Goal: Task Accomplishment & Management: Use online tool/utility

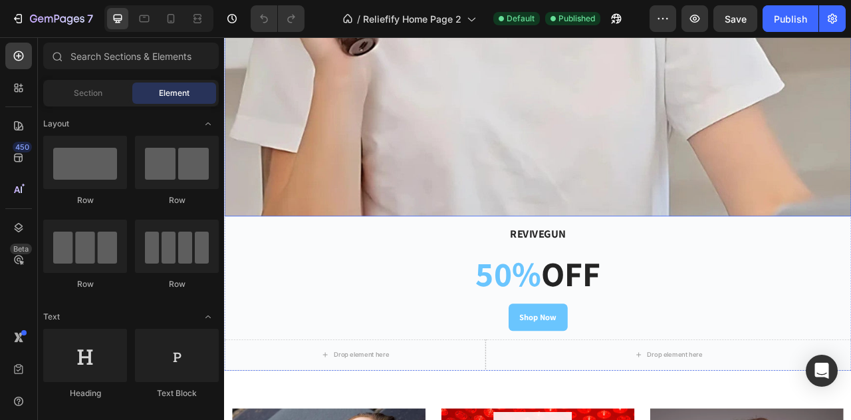
scroll to position [599, 0]
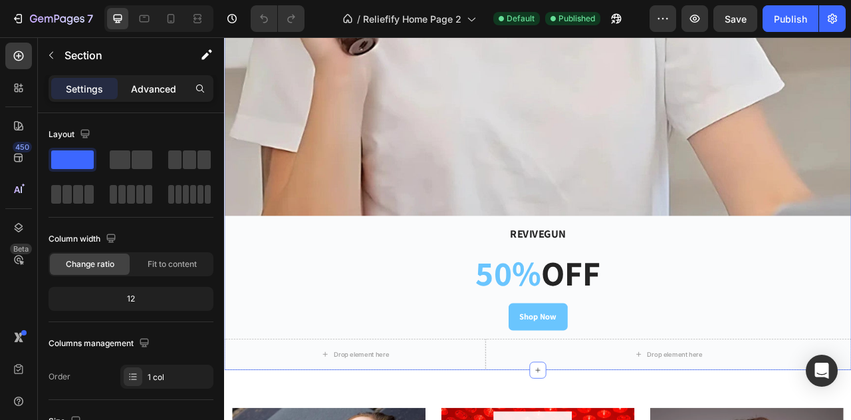
click at [154, 95] on div "Advanced" at bounding box center [153, 88] width 67 height 21
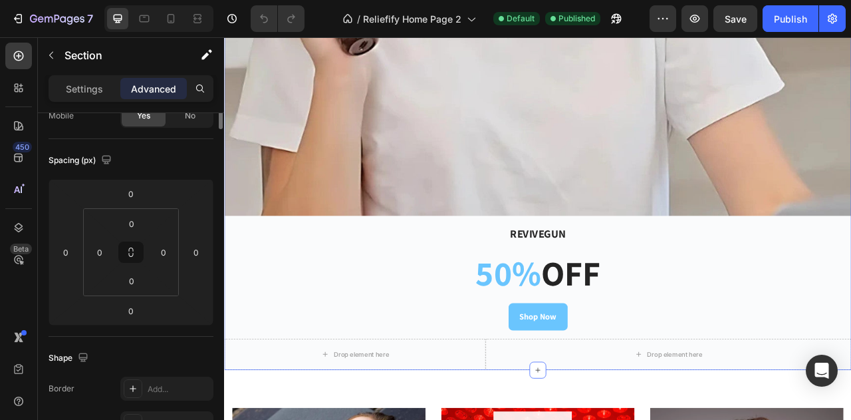
scroll to position [0, 0]
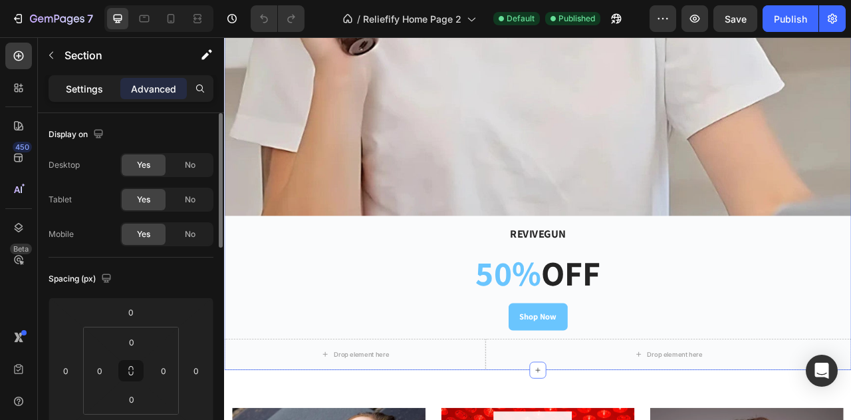
click at [102, 94] on p "Settings" at bounding box center [84, 89] width 37 height 14
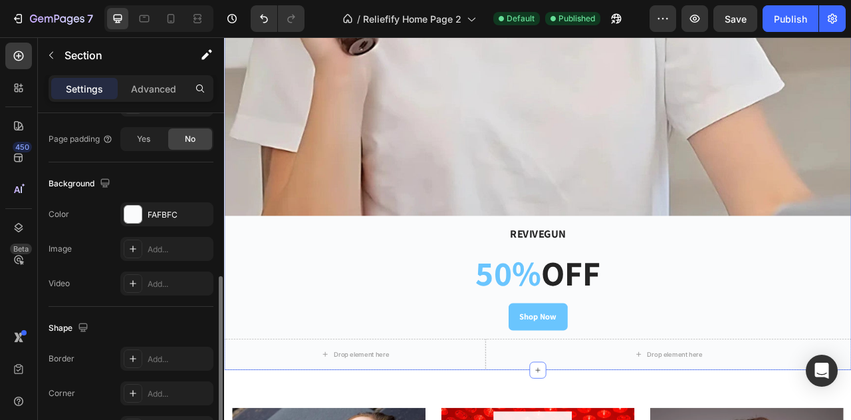
scroll to position [383, 0]
click at [165, 218] on div "FAFBFC" at bounding box center [167, 215] width 39 height 12
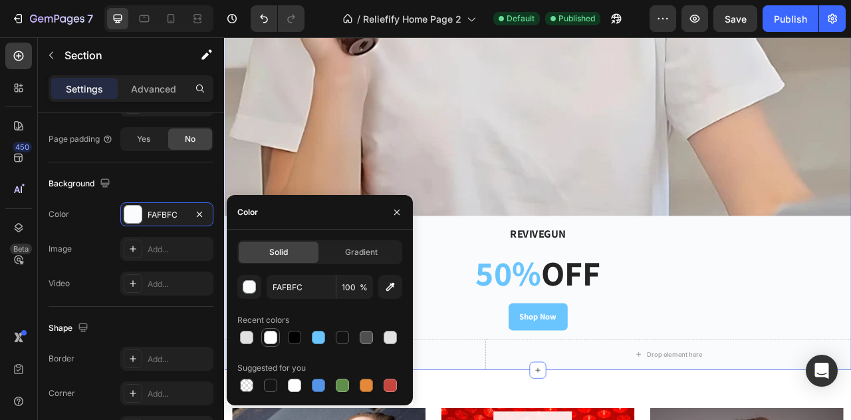
click at [269, 335] on div at bounding box center [270, 337] width 13 height 13
type input "FFFFFF"
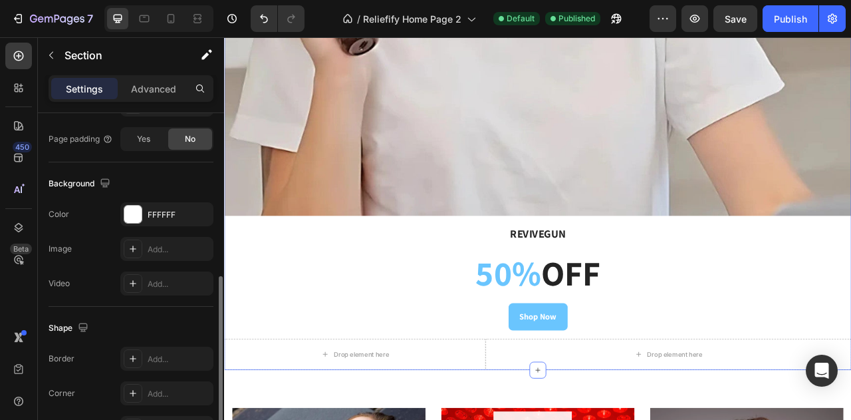
click at [173, 183] on div "Background" at bounding box center [131, 183] width 165 height 21
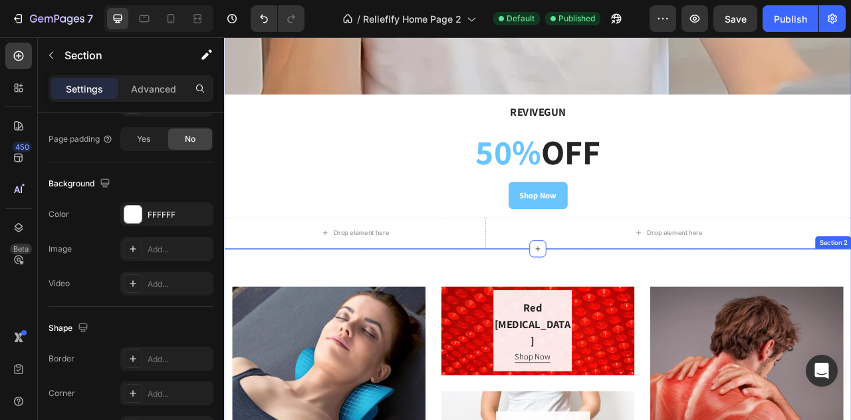
scroll to position [754, 0]
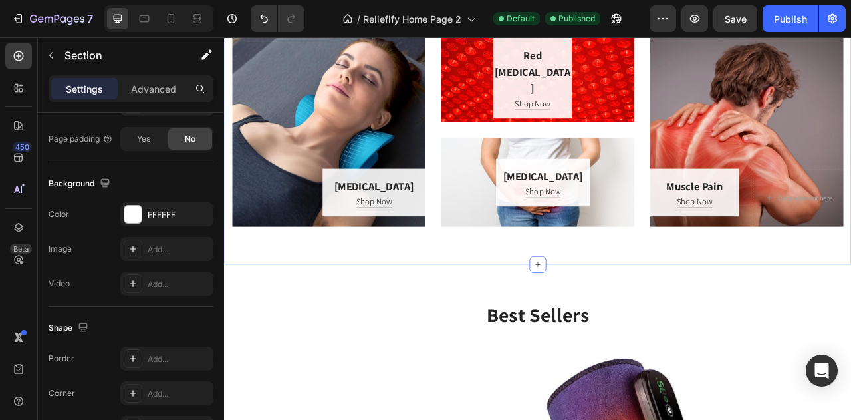
scroll to position [1139, 0]
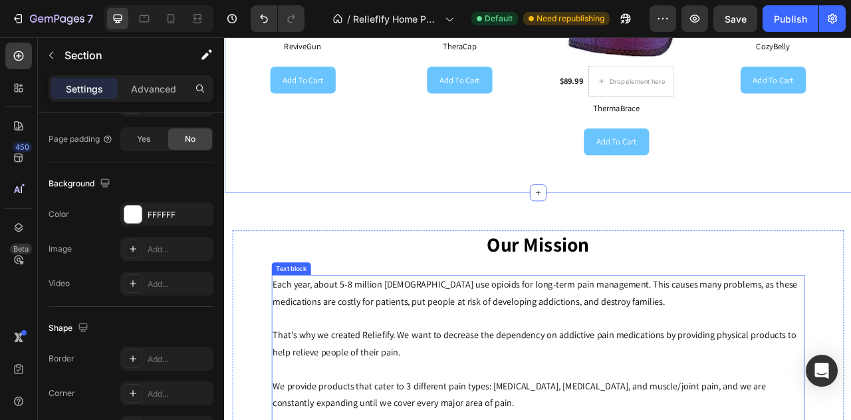
scroll to position [1698, 0]
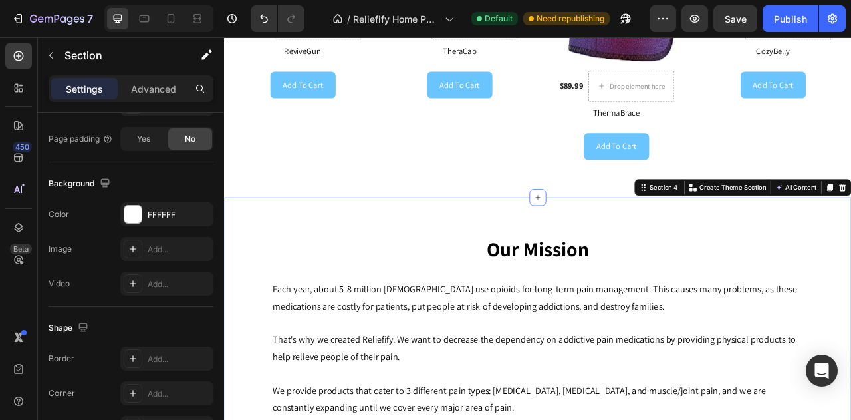
click at [486, 255] on div "Our Mission Heading Row Each year, about 5-8 million Americans use opioids for …" at bounding box center [623, 426] width 798 height 370
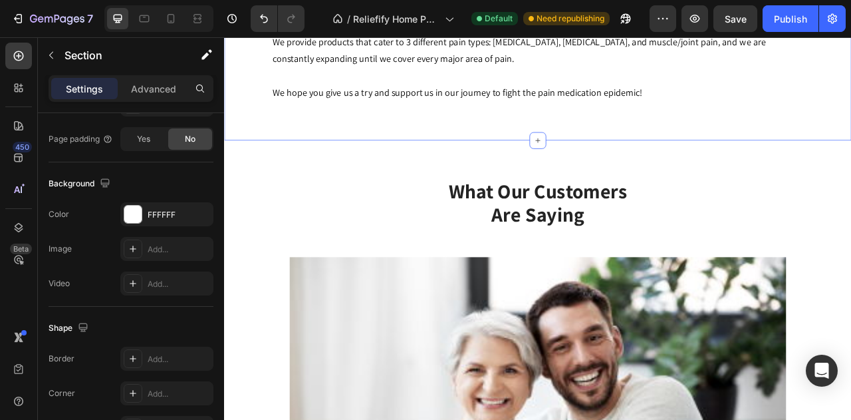
scroll to position [2139, 0]
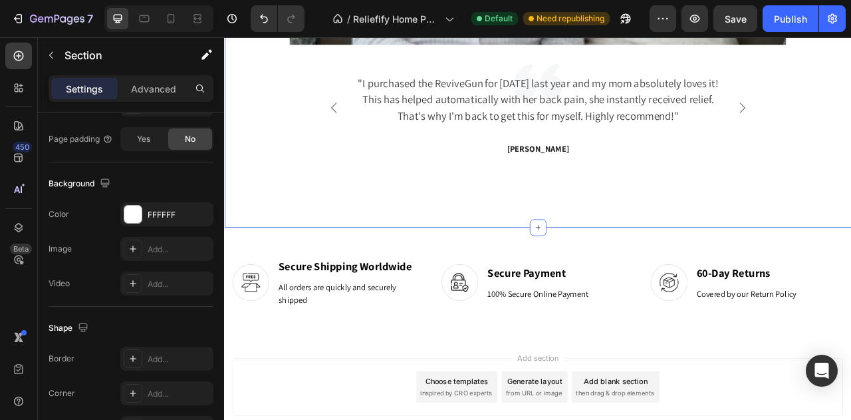
scroll to position [2913, 0]
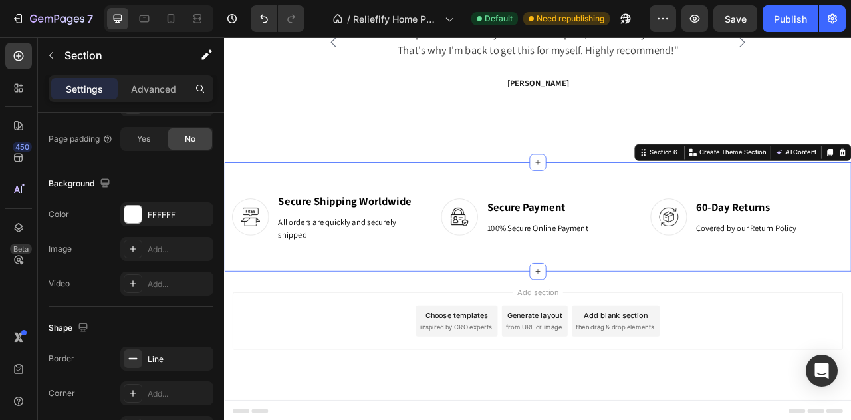
click at [480, 212] on div "Image Secure Shipping Worldwide Heading All orders are quickly and securely shi…" at bounding box center [623, 265] width 798 height 139
click at [477, 342] on div "Add section Choose templates inspired by CRO experts Generate layout from URL o…" at bounding box center [623, 417] width 798 height 164
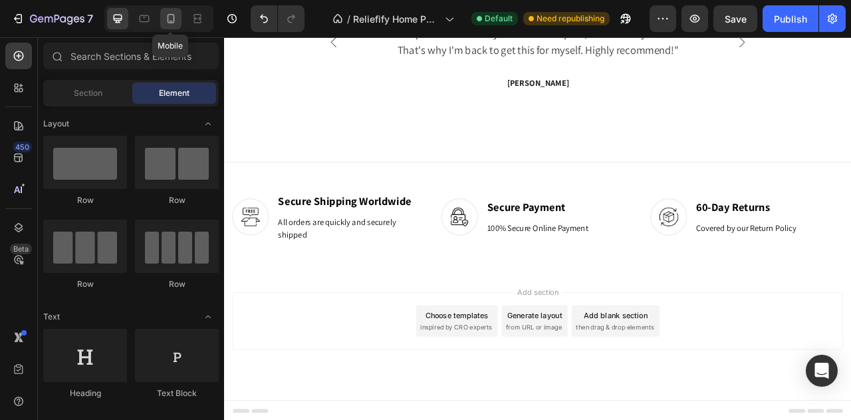
click at [172, 25] on icon at bounding box center [170, 18] width 13 height 13
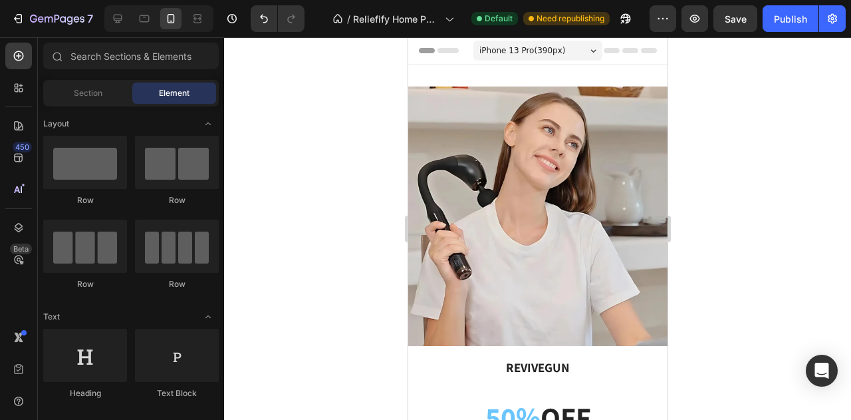
scroll to position [136, 0]
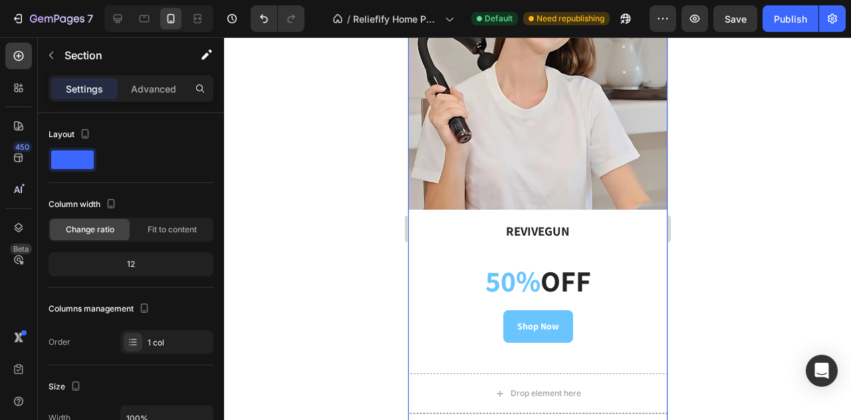
click at [468, 203] on div "Image Revivegun Heading 50% off Heading Shop Now Button Row Drop element here D…" at bounding box center [537, 201] width 259 height 503
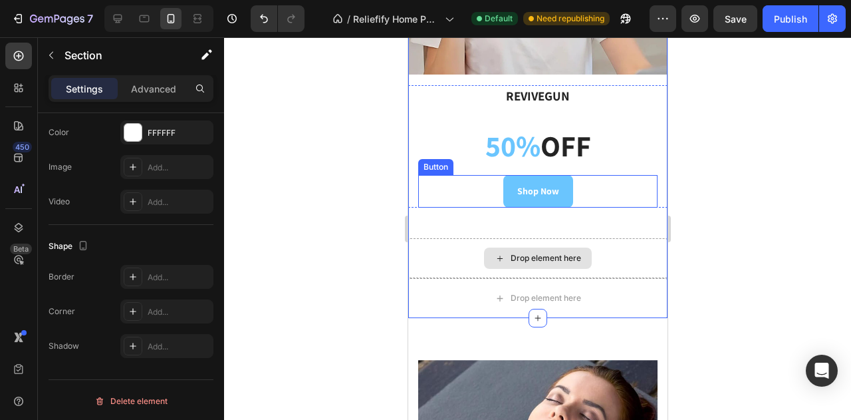
scroll to position [273, 0]
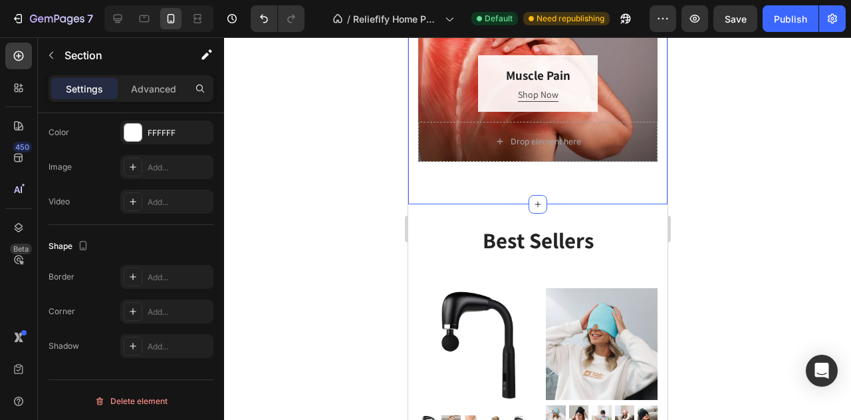
scroll to position [1240, 0]
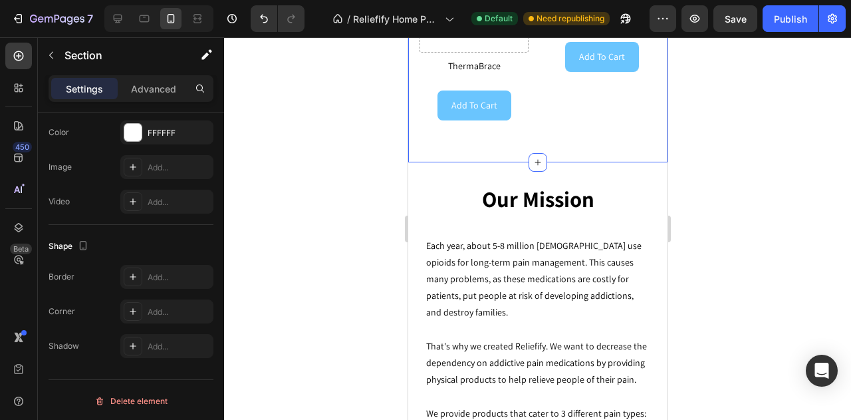
scroll to position [2075, 0]
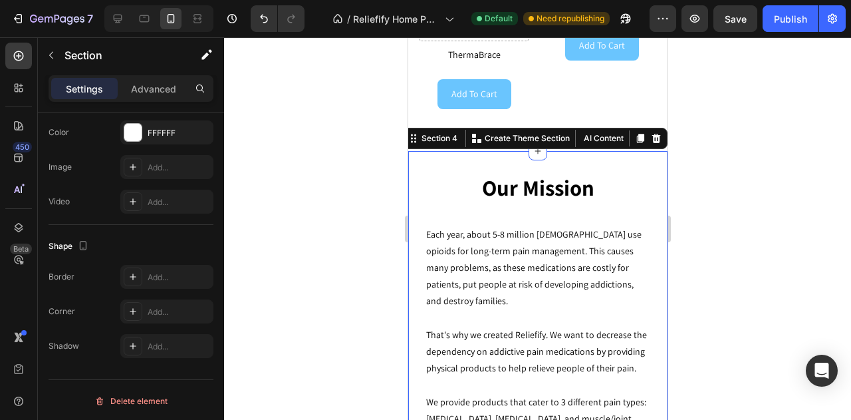
click at [475, 151] on div "Our Mission Heading Row Each year, about 5-8 million Americans use opioids for …" at bounding box center [537, 342] width 259 height 382
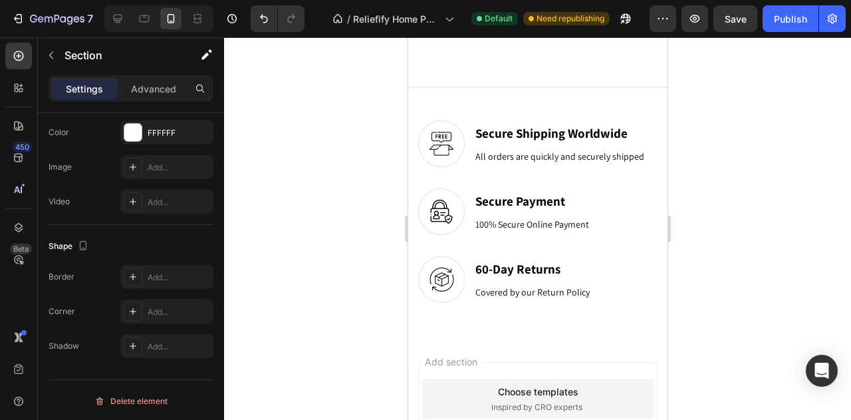
scroll to position [2461, 0]
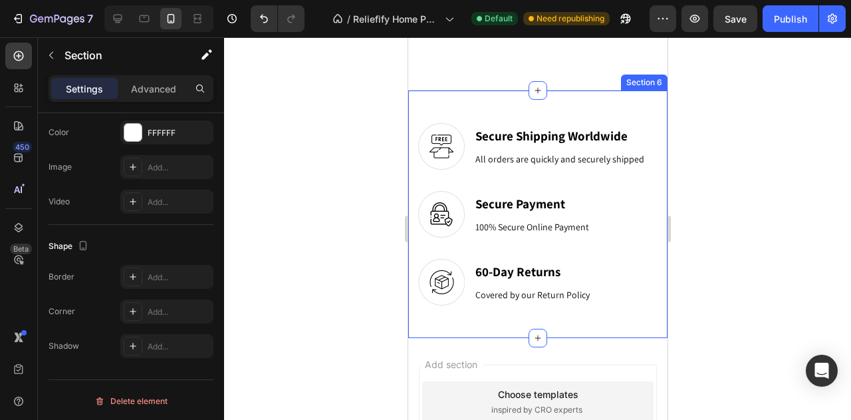
click at [577, 309] on div "Image Secure Shipping Worldwide Heading All orders are quickly and securely shi…" at bounding box center [537, 214] width 259 height 248
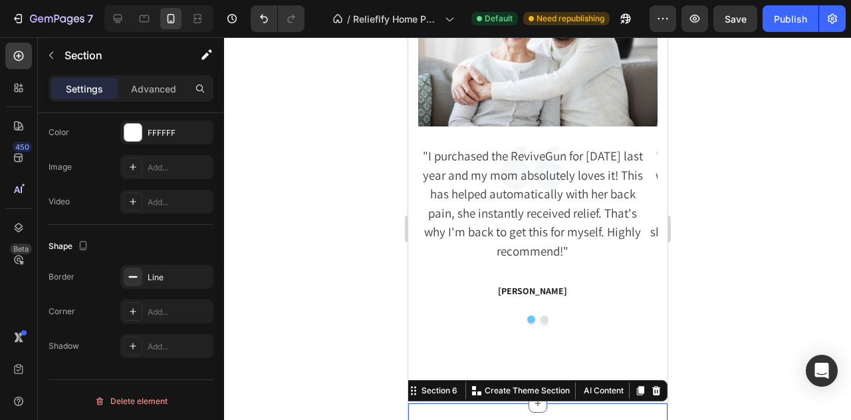
scroll to position [2148, 0]
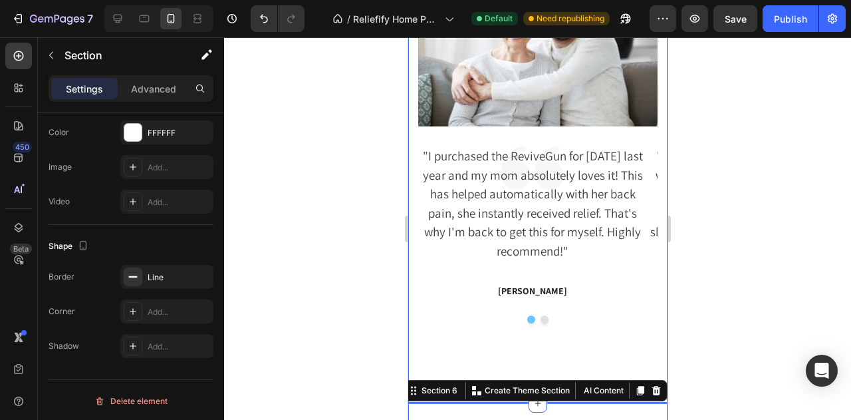
click at [619, 355] on div "What Our Customers Are Saying Heading Image "I purchased the ReviveGun for Moth…" at bounding box center [537, 116] width 259 height 572
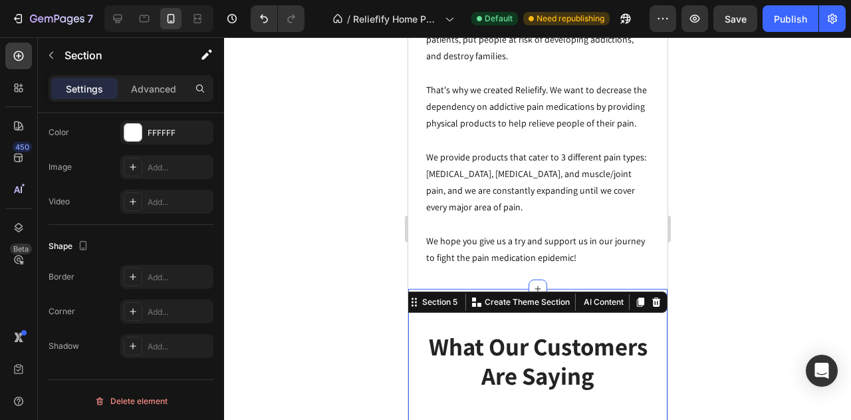
scroll to position [1672, 0]
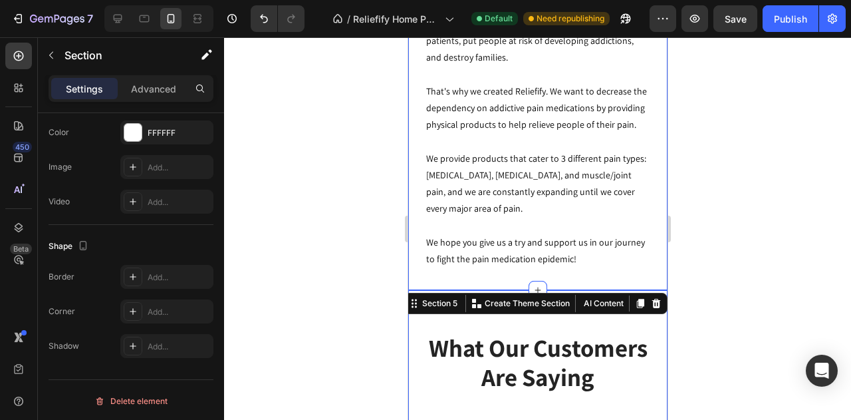
click at [609, 287] on div "Our Mission Heading Row Each year, about 5-8 million Americans use opioids for …" at bounding box center [537, 99] width 259 height 382
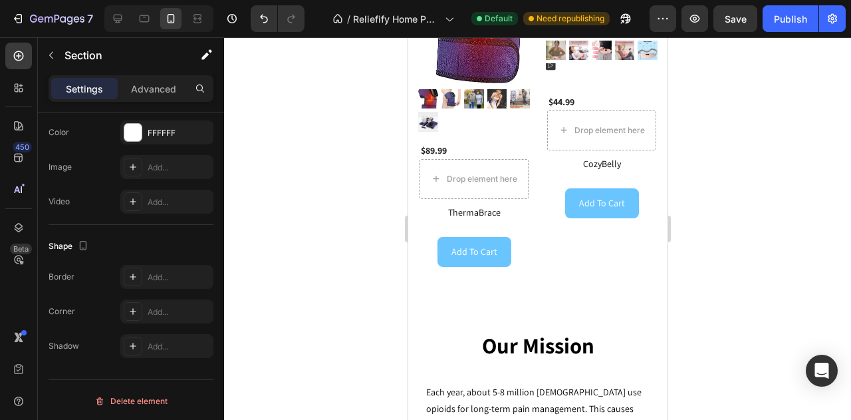
scroll to position [1920, 0]
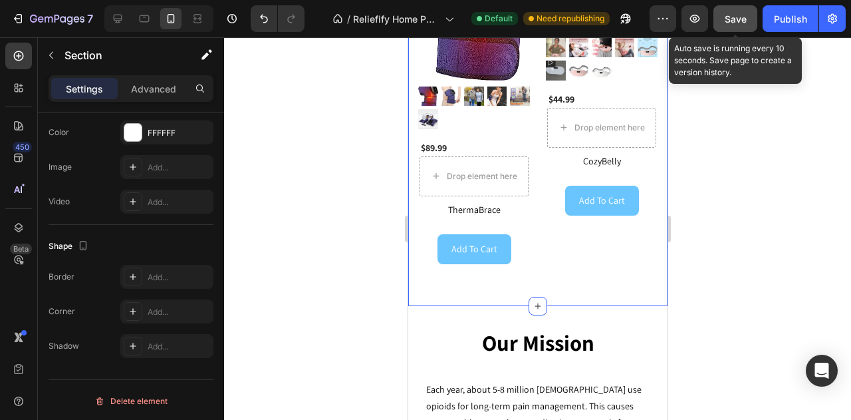
click at [748, 22] on button "Save" at bounding box center [736, 18] width 44 height 27
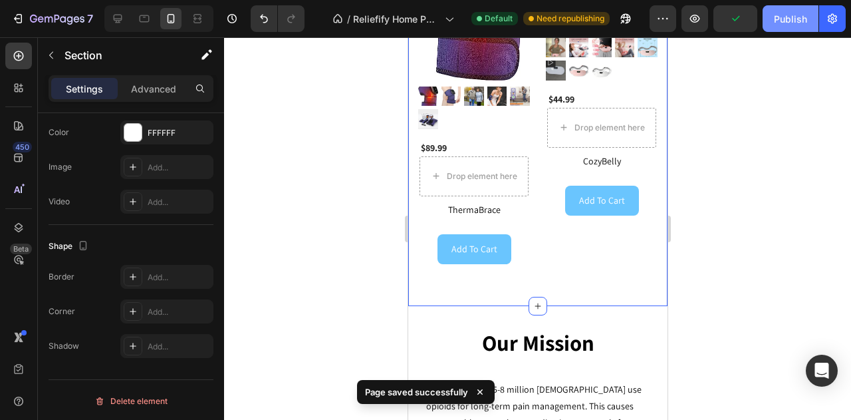
click at [777, 19] on div "Publish" at bounding box center [790, 19] width 33 height 14
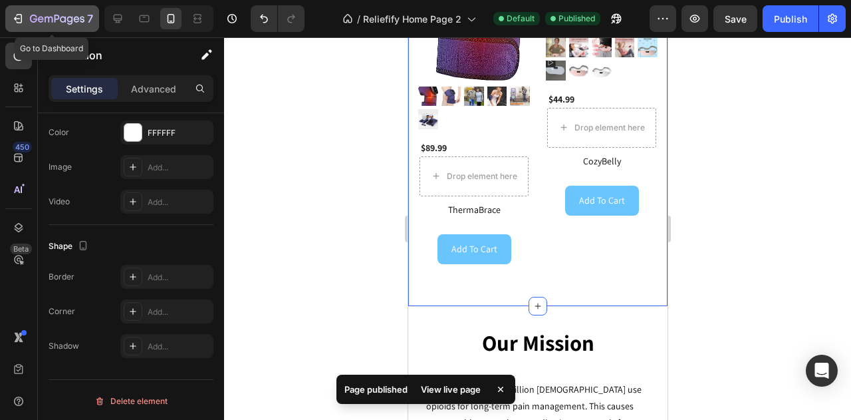
click at [17, 17] on icon "button" at bounding box center [17, 18] width 13 height 13
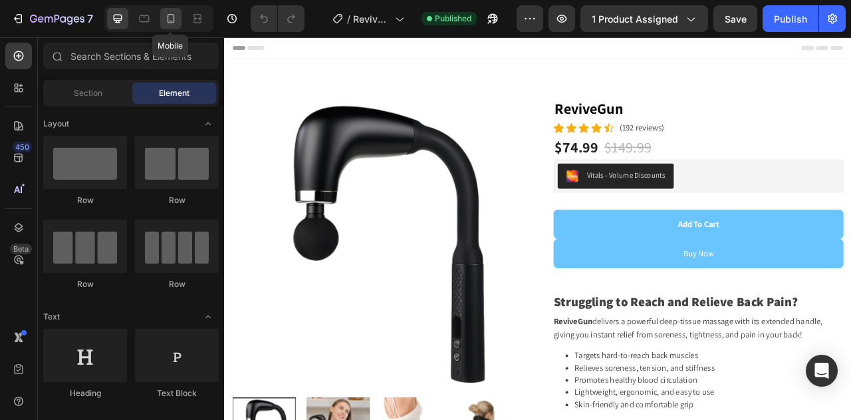
click at [172, 11] on div at bounding box center [170, 18] width 21 height 21
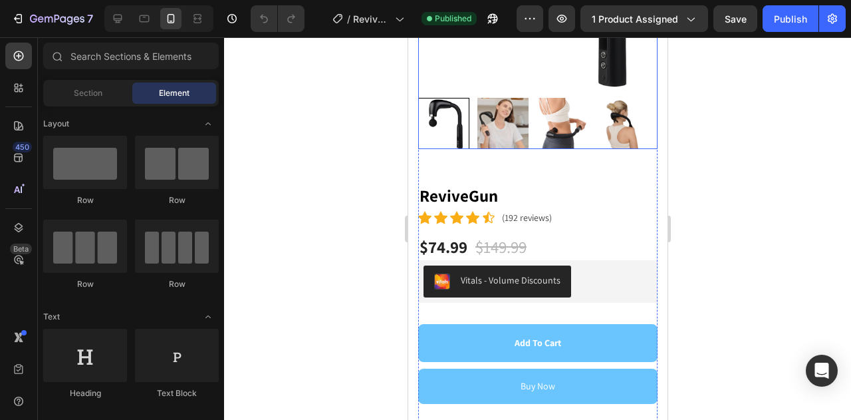
scroll to position [266, 0]
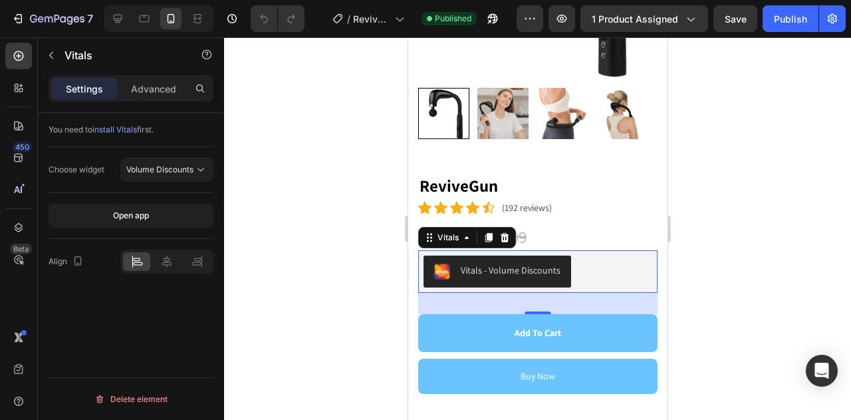
click at [543, 263] on div "Vitals - Volume Discounts" at bounding box center [510, 270] width 100 height 14
click at [158, 95] on p "Advanced" at bounding box center [153, 89] width 45 height 14
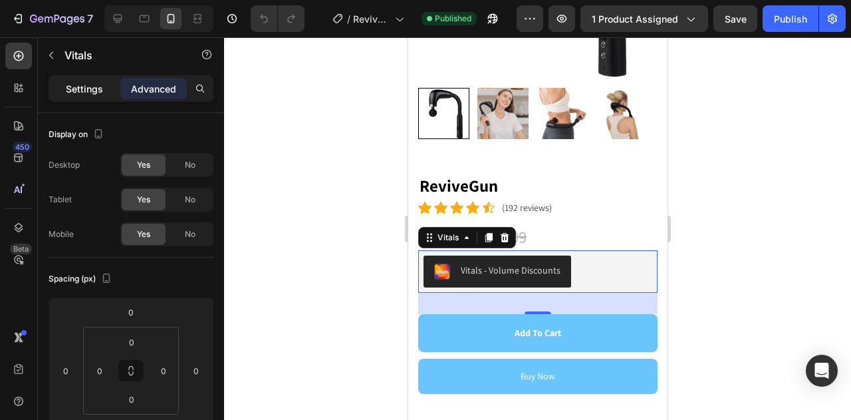
click at [92, 86] on p "Settings" at bounding box center [84, 89] width 37 height 14
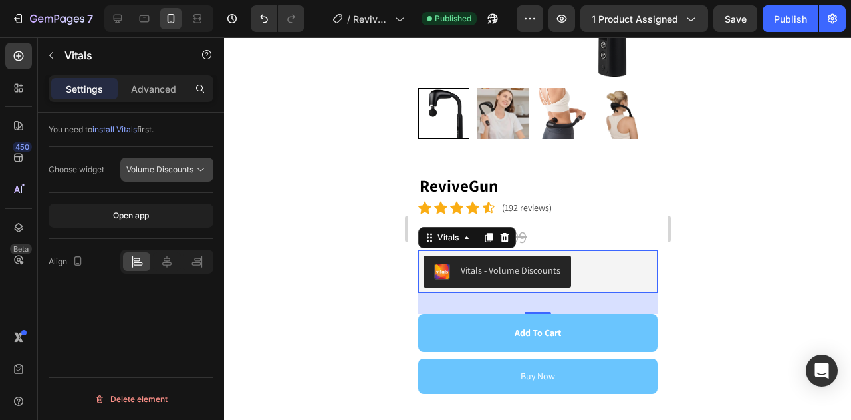
click at [176, 176] on button "Volume Discounts" at bounding box center [166, 170] width 93 height 24
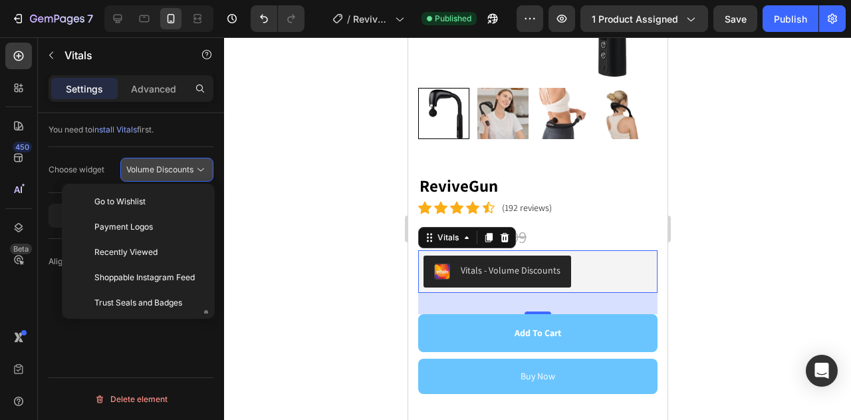
scroll to position [96, 0]
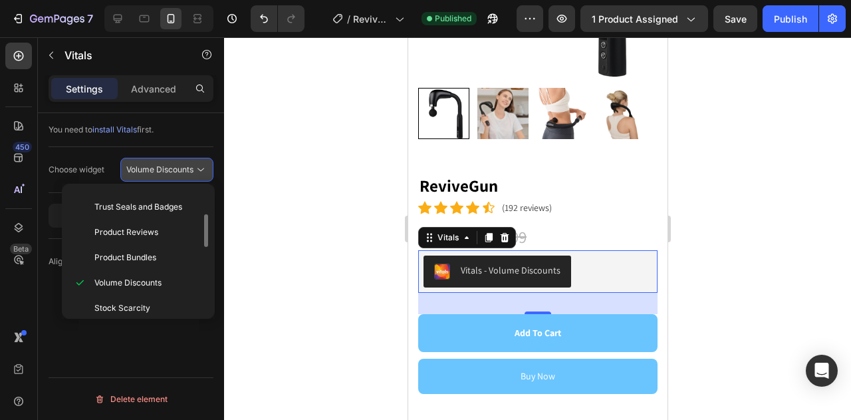
click at [183, 168] on span "Volume Discounts" at bounding box center [159, 169] width 67 height 10
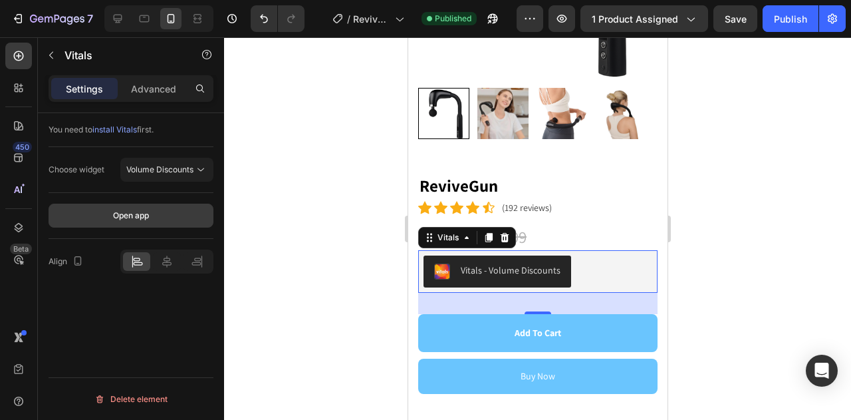
click at [116, 211] on div "Open app" at bounding box center [131, 216] width 36 height 12
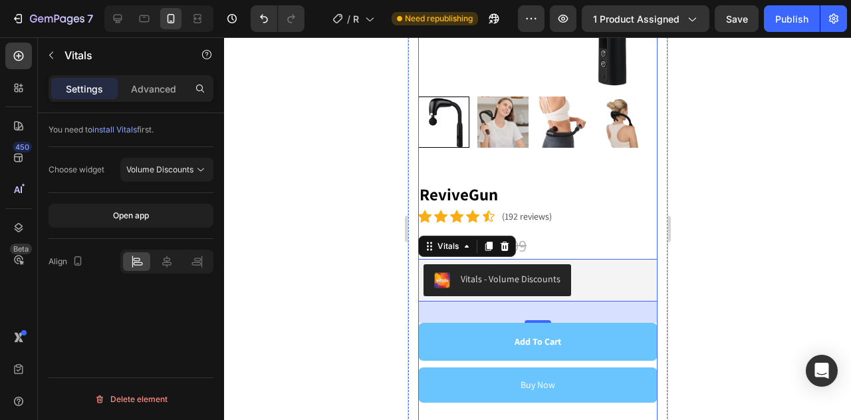
scroll to position [235, 0]
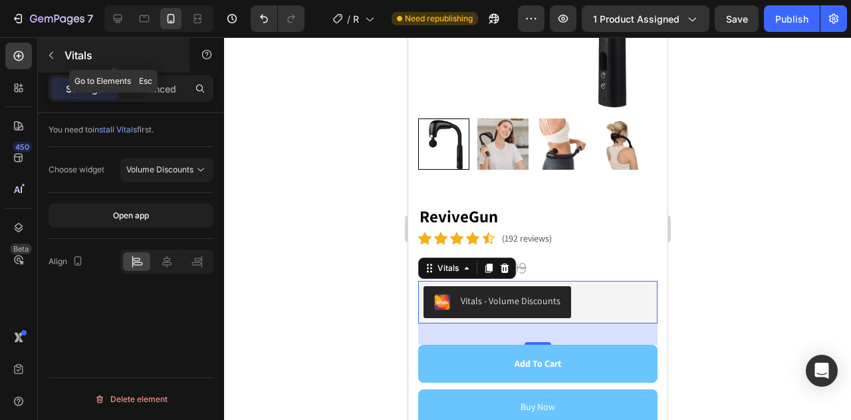
click at [56, 53] on icon "button" at bounding box center [51, 55] width 11 height 11
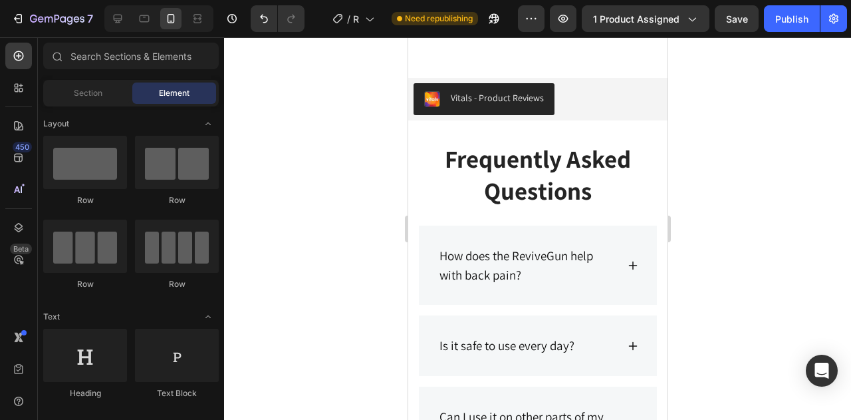
scroll to position [4767, 0]
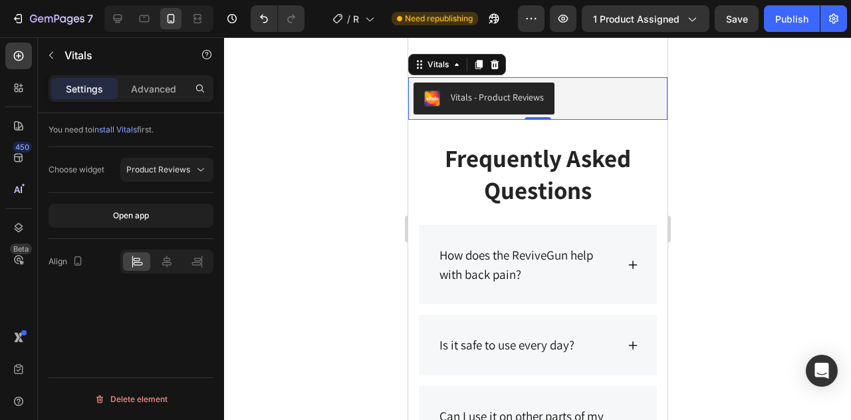
click at [511, 104] on div "Vitals - Product Reviews" at bounding box center [496, 97] width 93 height 14
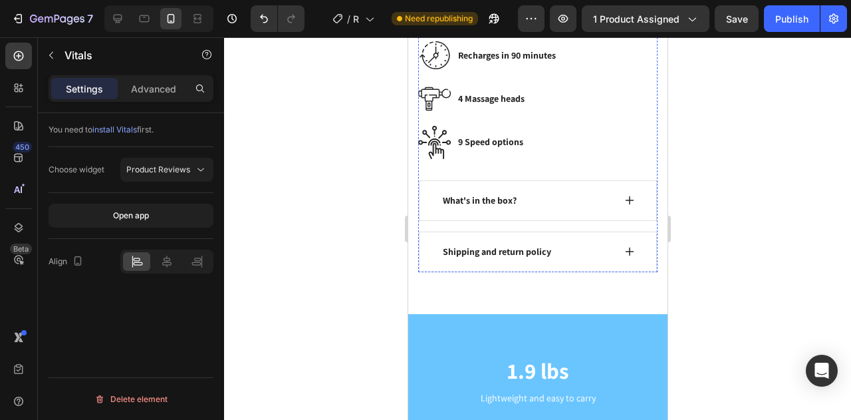
scroll to position [849, 0]
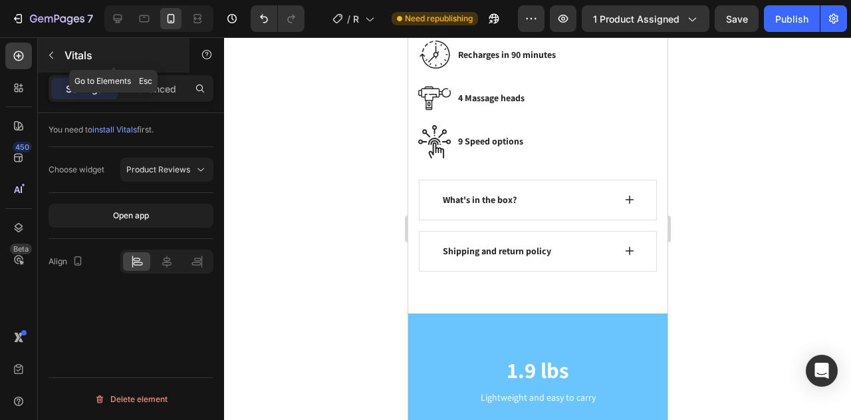
click at [52, 55] on icon "button" at bounding box center [51, 55] width 11 height 11
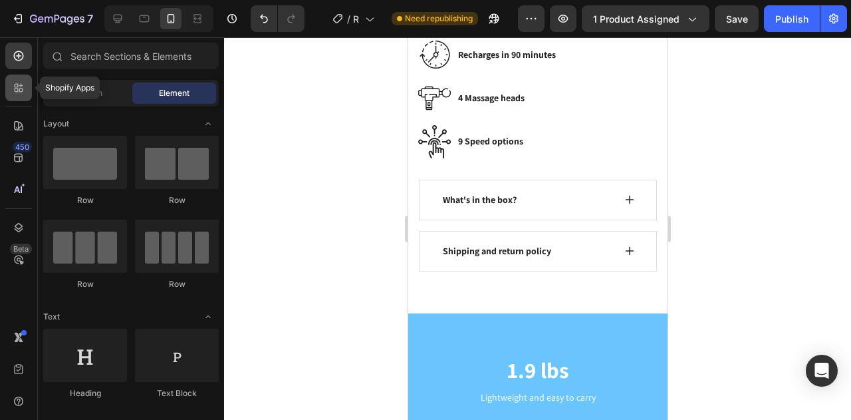
click at [13, 96] on div at bounding box center [18, 87] width 27 height 27
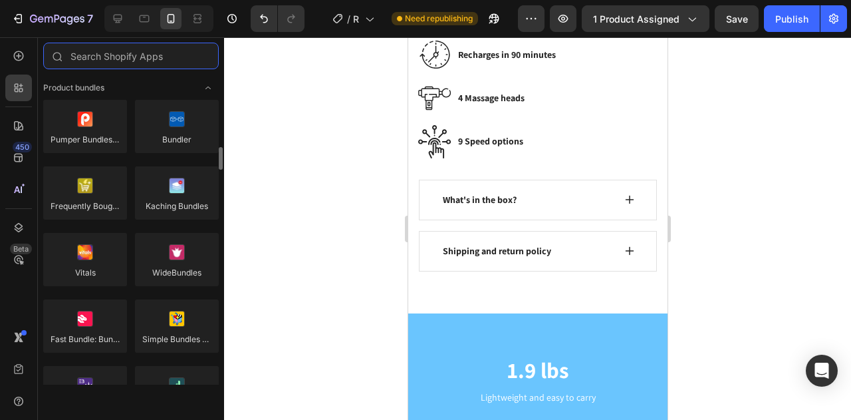
scroll to position [987, 0]
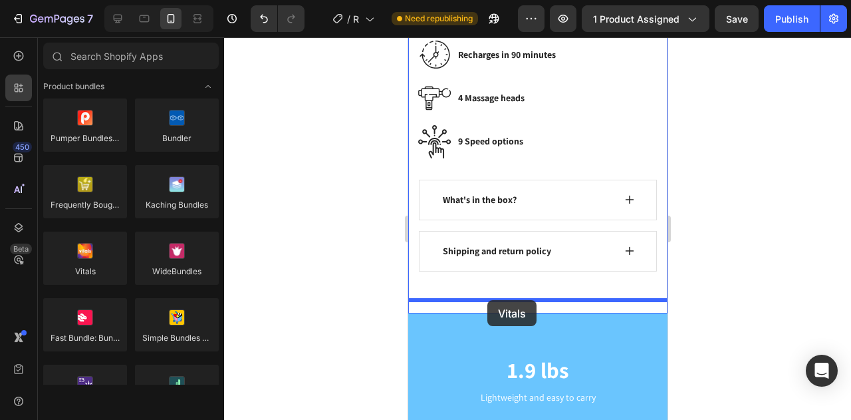
drag, startPoint x: 495, startPoint y: 293, endPoint x: 486, endPoint y: 300, distance: 11.8
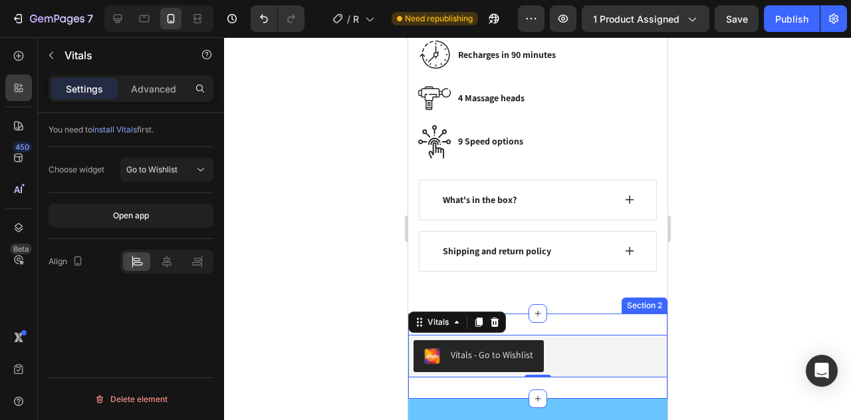
click at [599, 313] on div "Vitals - Go to Wishlist Vitals 0 Section 2" at bounding box center [537, 355] width 259 height 85
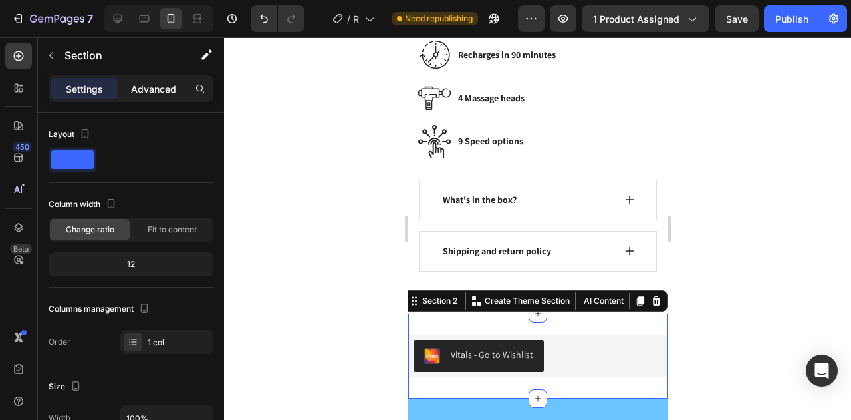
click at [157, 92] on p "Advanced" at bounding box center [153, 89] width 45 height 14
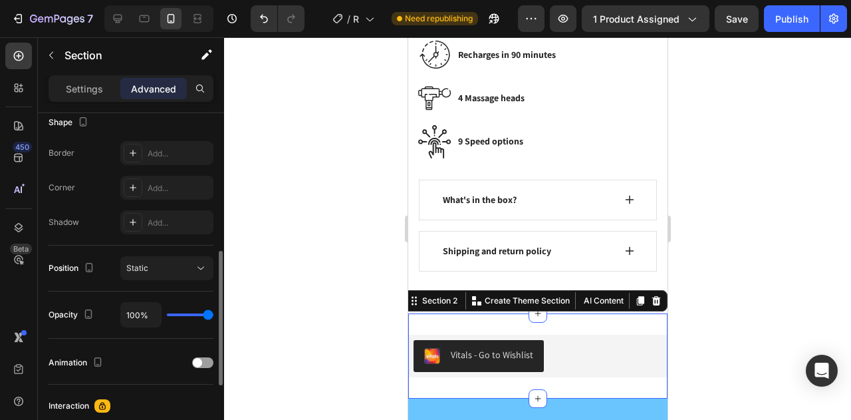
scroll to position [174, 0]
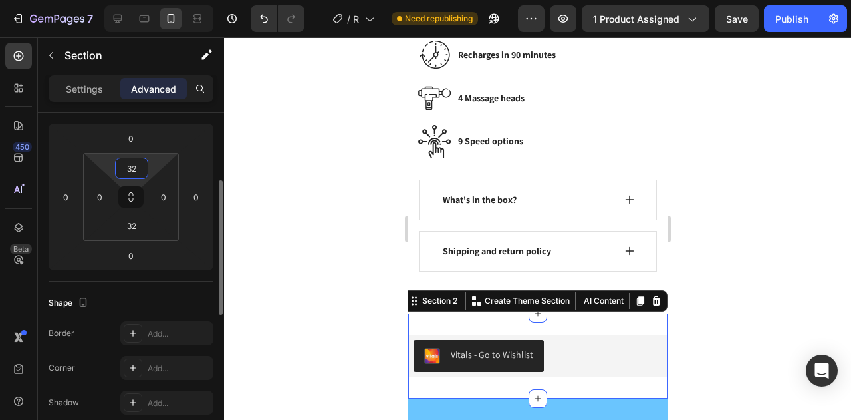
click at [135, 163] on input "32" at bounding box center [131, 168] width 27 height 20
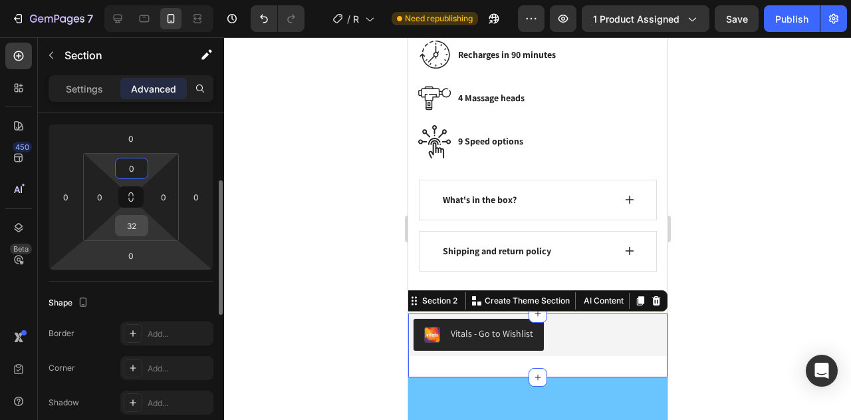
type input "0"
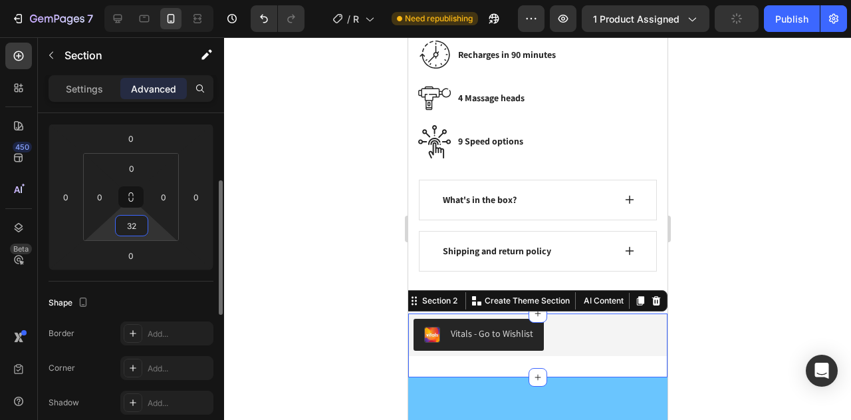
click at [136, 227] on input "32" at bounding box center [131, 226] width 27 height 20
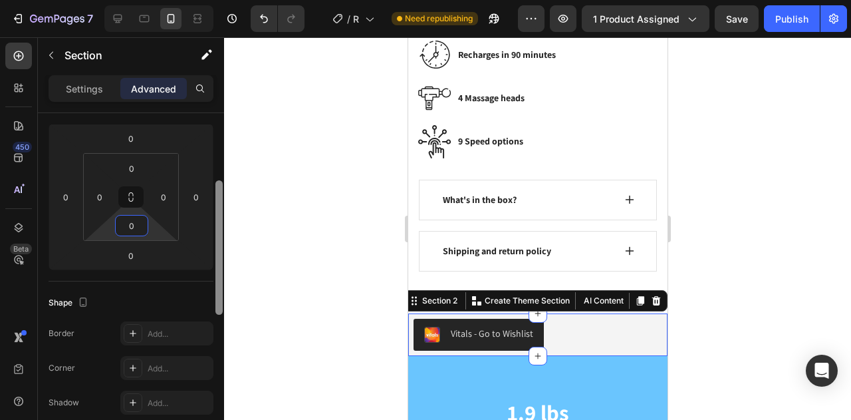
type input "0"
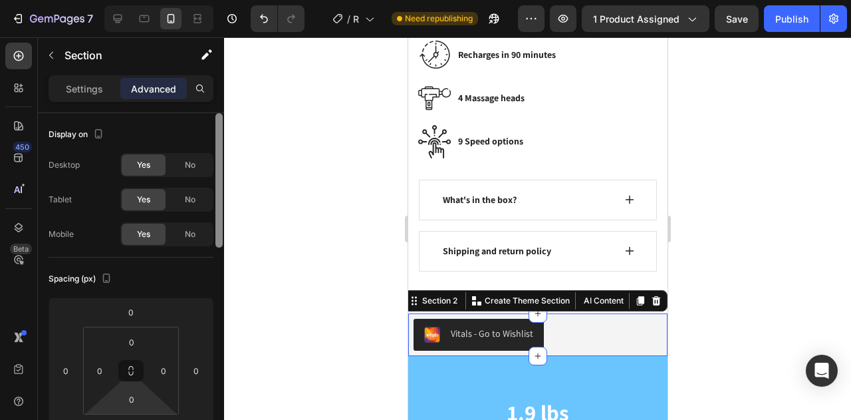
click at [220, 121] on div at bounding box center [219, 285] width 10 height 345
click at [327, 275] on div at bounding box center [537, 228] width 627 height 382
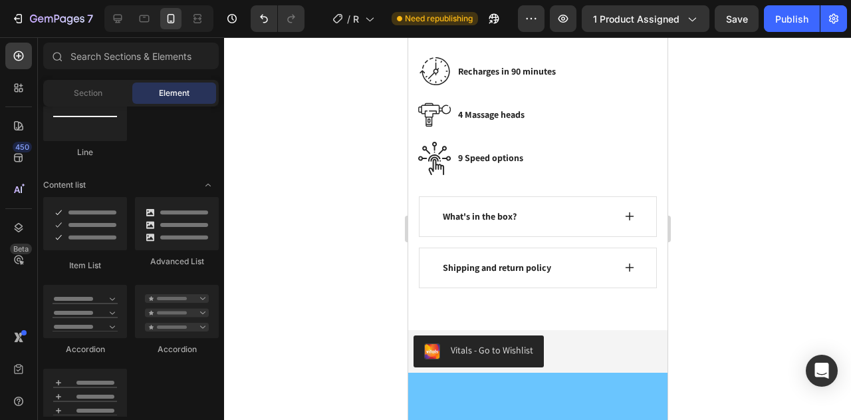
scroll to position [833, 0]
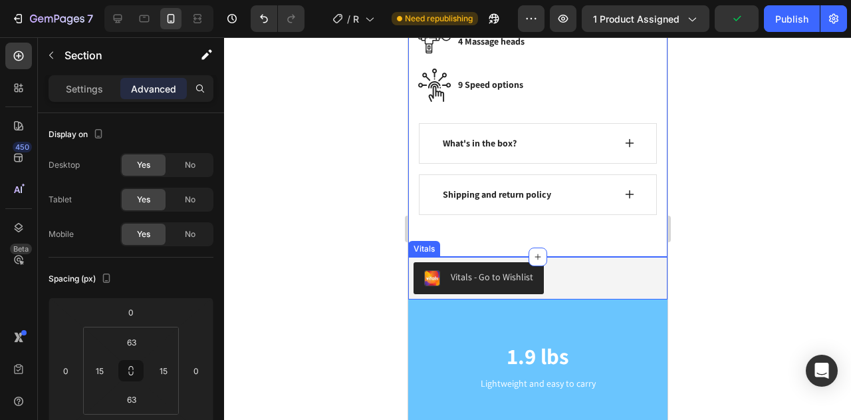
scroll to position [906, 0]
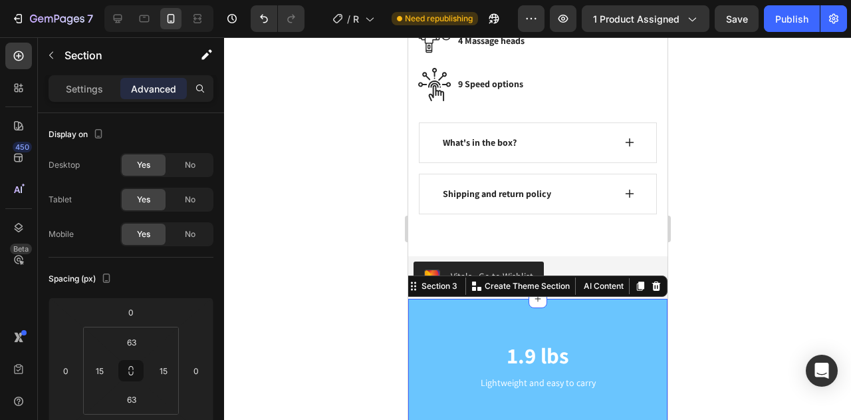
click at [784, 285] on div at bounding box center [537, 228] width 627 height 382
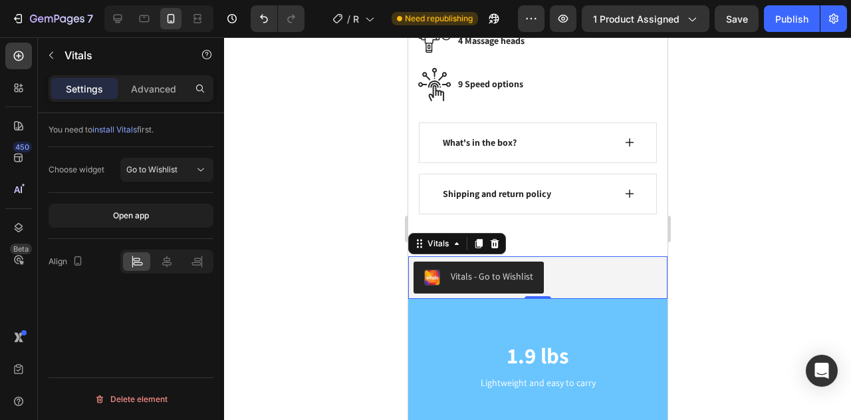
click at [464, 269] on div "Vitals - Go to Wishlist" at bounding box center [491, 276] width 82 height 14
click at [167, 170] on span "Go to Wishlist" at bounding box center [151, 169] width 51 height 10
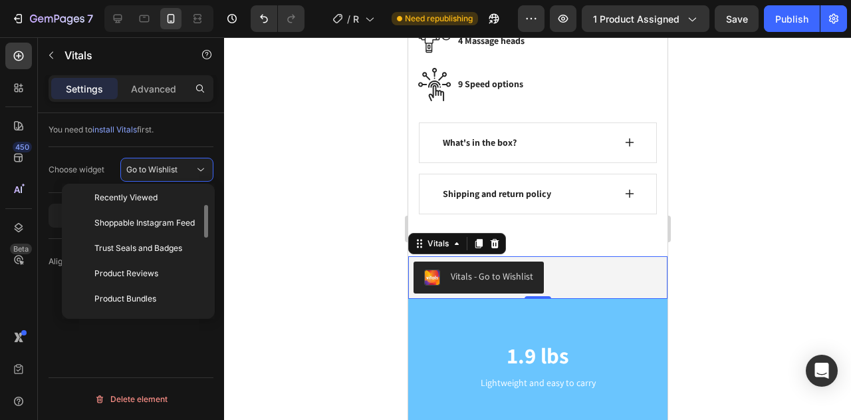
scroll to position [67, 0]
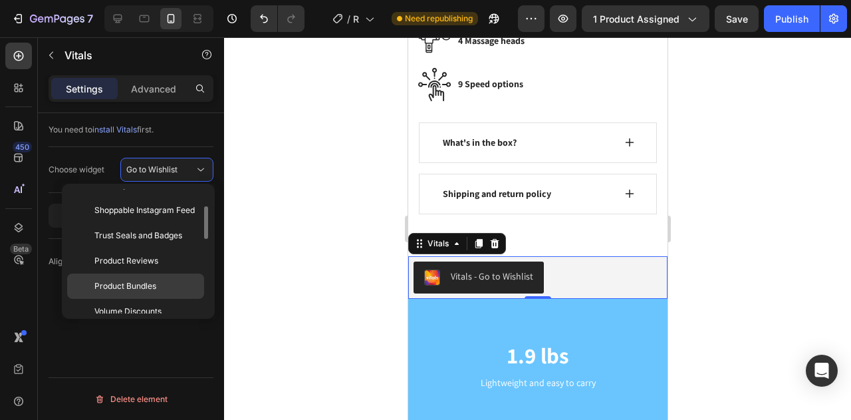
click at [145, 280] on span "Product Bundles" at bounding box center [125, 286] width 62 height 12
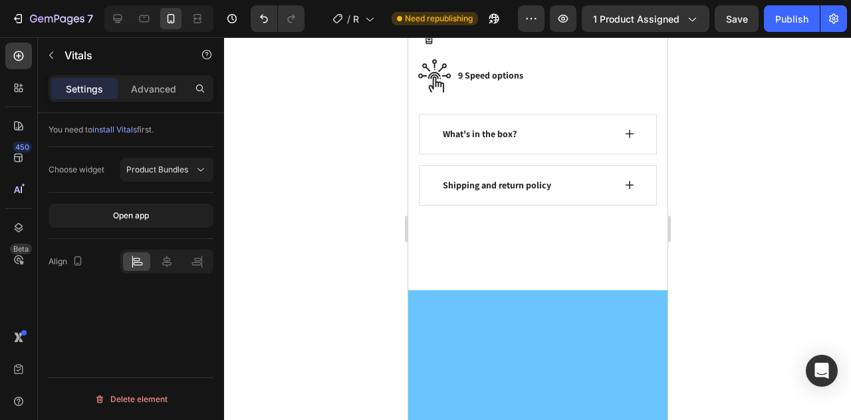
scroll to position [0, 0]
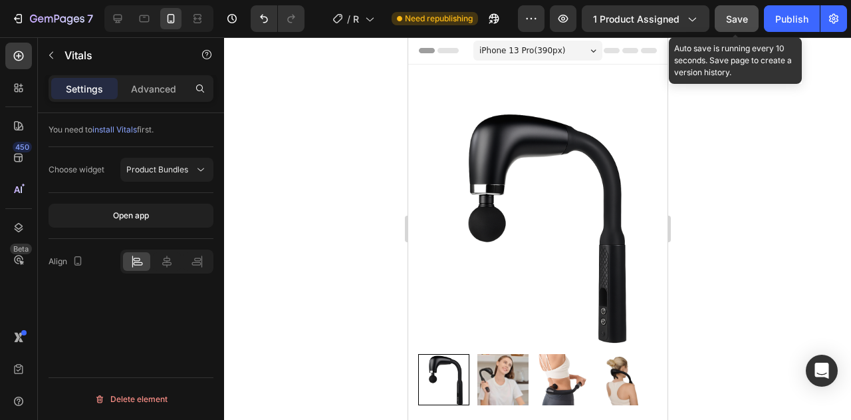
click at [734, 15] on span "Save" at bounding box center [737, 18] width 22 height 11
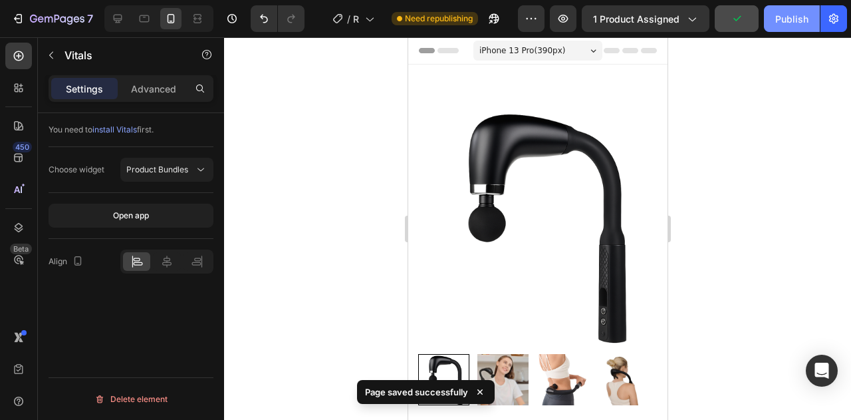
click at [784, 19] on div "Publish" at bounding box center [792, 19] width 33 height 14
